Goal: Find specific page/section: Find specific page/section

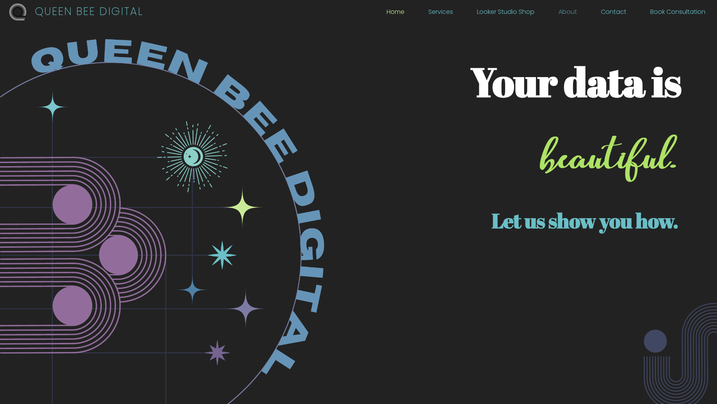
click at [571, 11] on link "About" at bounding box center [567, 14] width 19 height 8
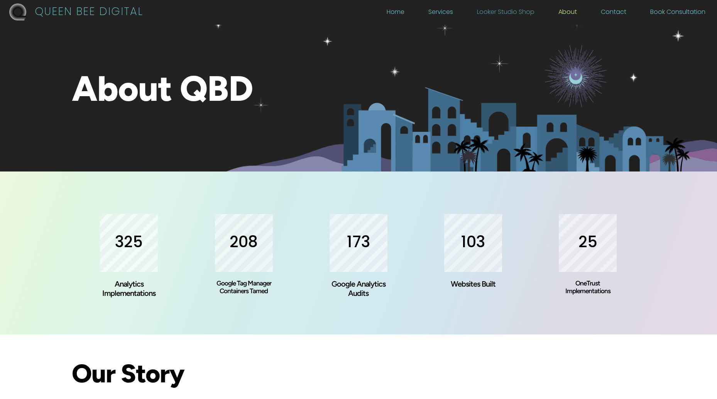
click at [514, 12] on link "Looker Studio Shop" at bounding box center [505, 14] width 57 height 8
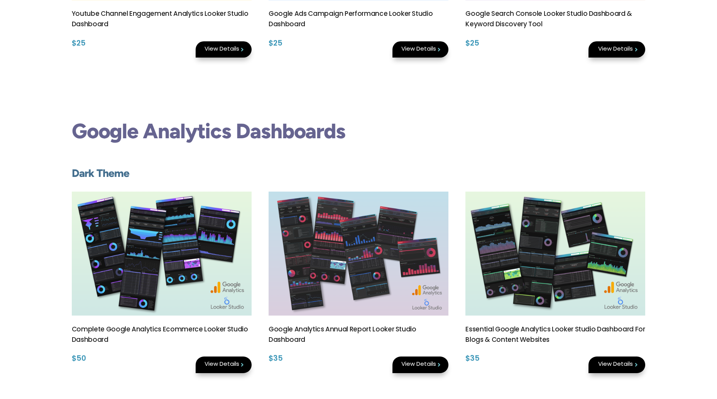
scroll to position [0, 0]
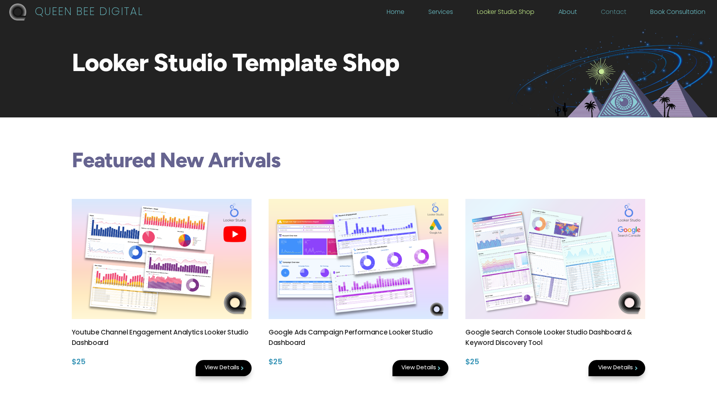
click at [616, 12] on link "Contact" at bounding box center [613, 14] width 25 height 8
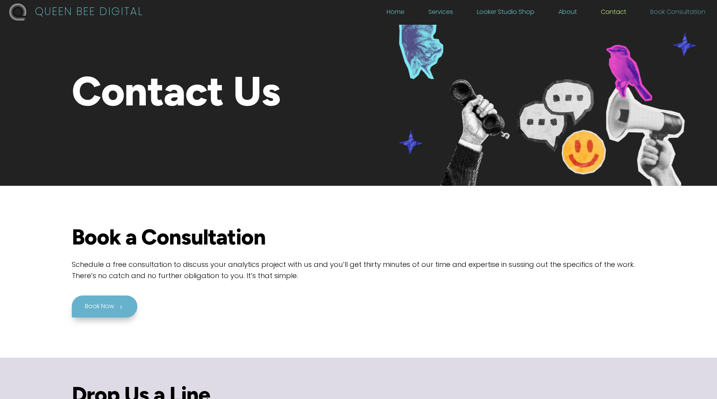
click at [665, 14] on link "Book Consultation" at bounding box center [677, 14] width 55 height 8
